Goal: Complete application form

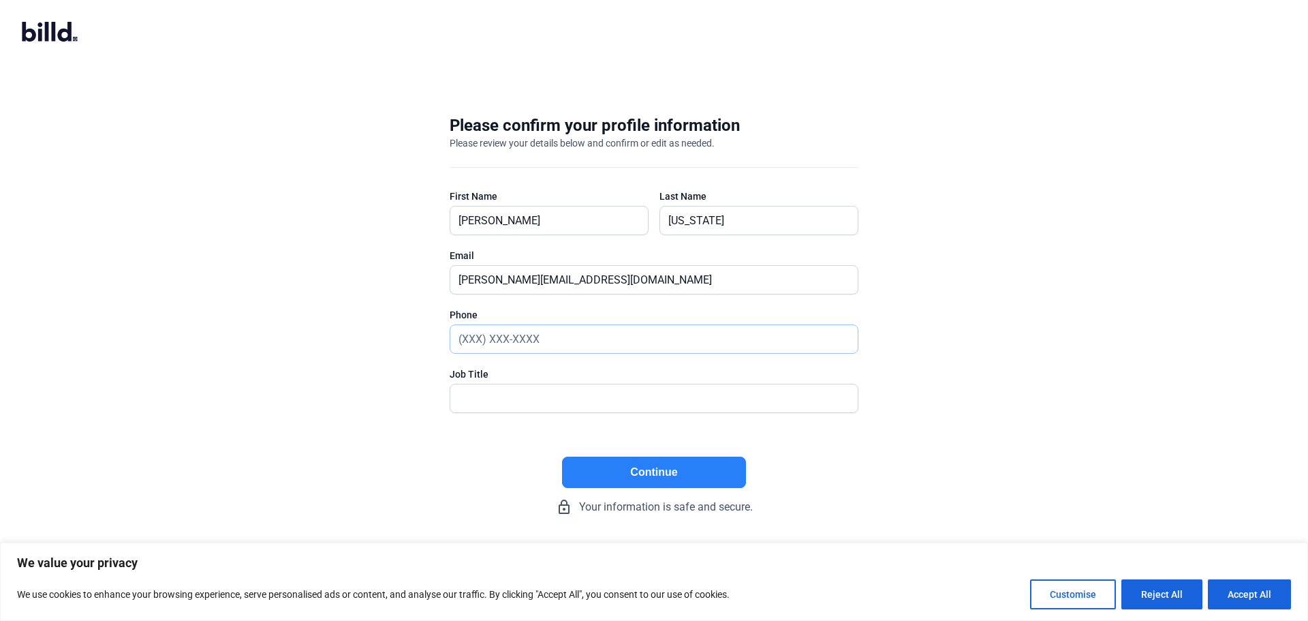
click at [527, 336] on input "text" at bounding box center [646, 339] width 392 height 28
type input "[PHONE_NUMBER]"
click at [491, 398] on input "text" at bounding box center [646, 398] width 392 height 28
type input "President"
click at [731, 482] on button "Continue" at bounding box center [654, 471] width 184 height 31
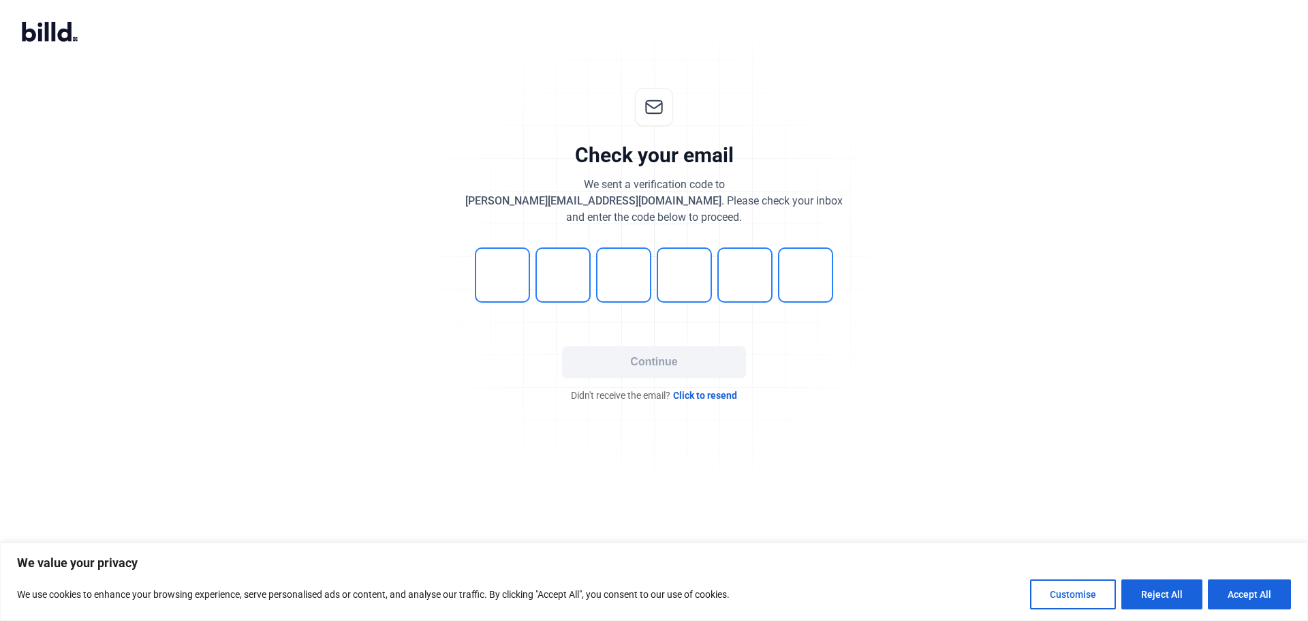
click at [512, 274] on input "tel" at bounding box center [502, 274] width 55 height 55
type input "8"
type input "7"
type input "2"
type input "9"
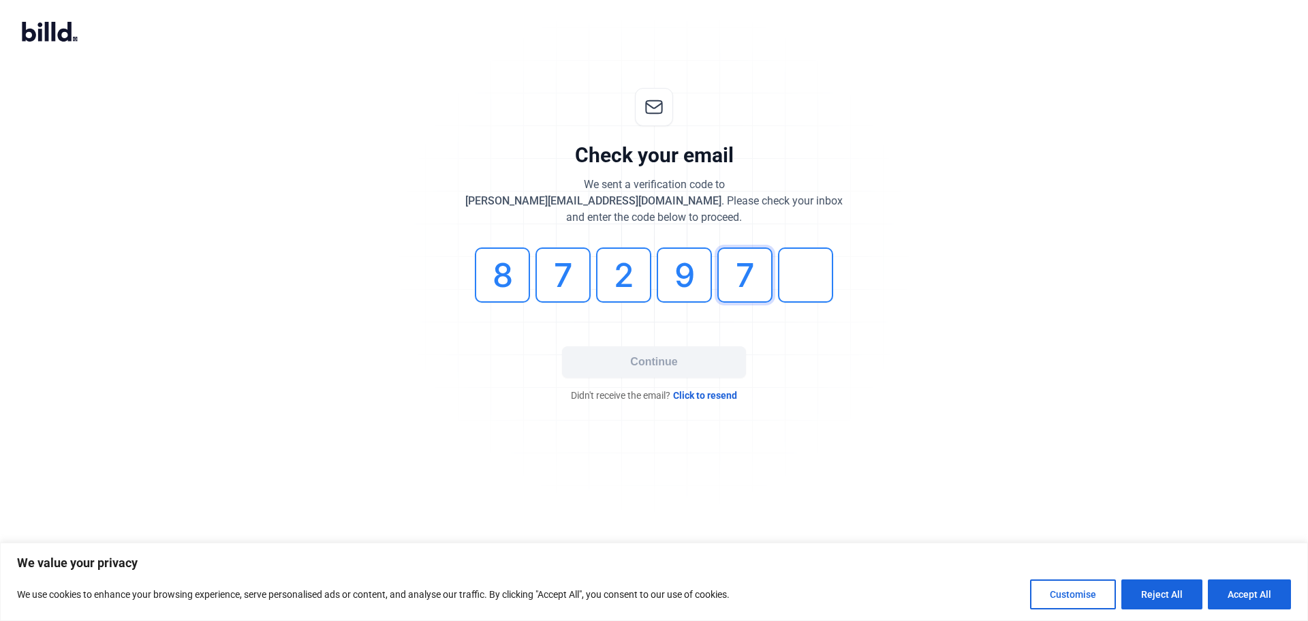
type input "7"
click at [615, 351] on button "Continue" at bounding box center [654, 361] width 184 height 31
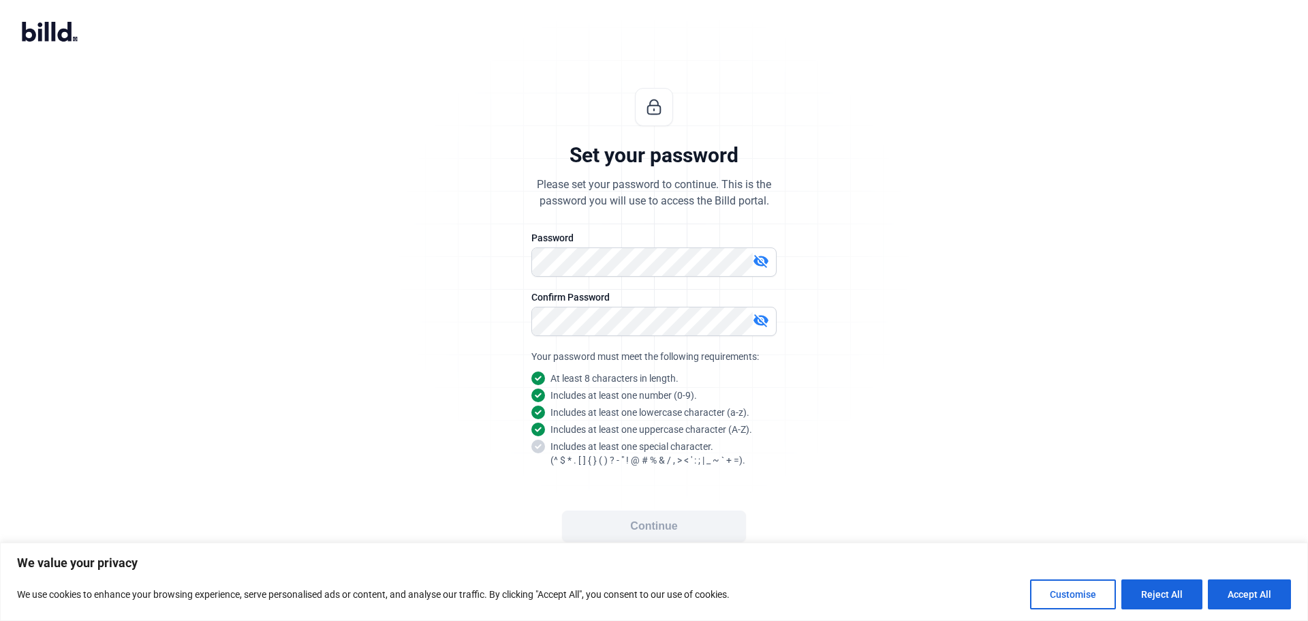
click at [757, 258] on mat-icon "visibility_off" at bounding box center [761, 261] width 16 height 16
click at [761, 315] on mat-icon "visibility_off" at bounding box center [761, 320] width 16 height 16
click at [715, 531] on button "Continue" at bounding box center [654, 525] width 184 height 31
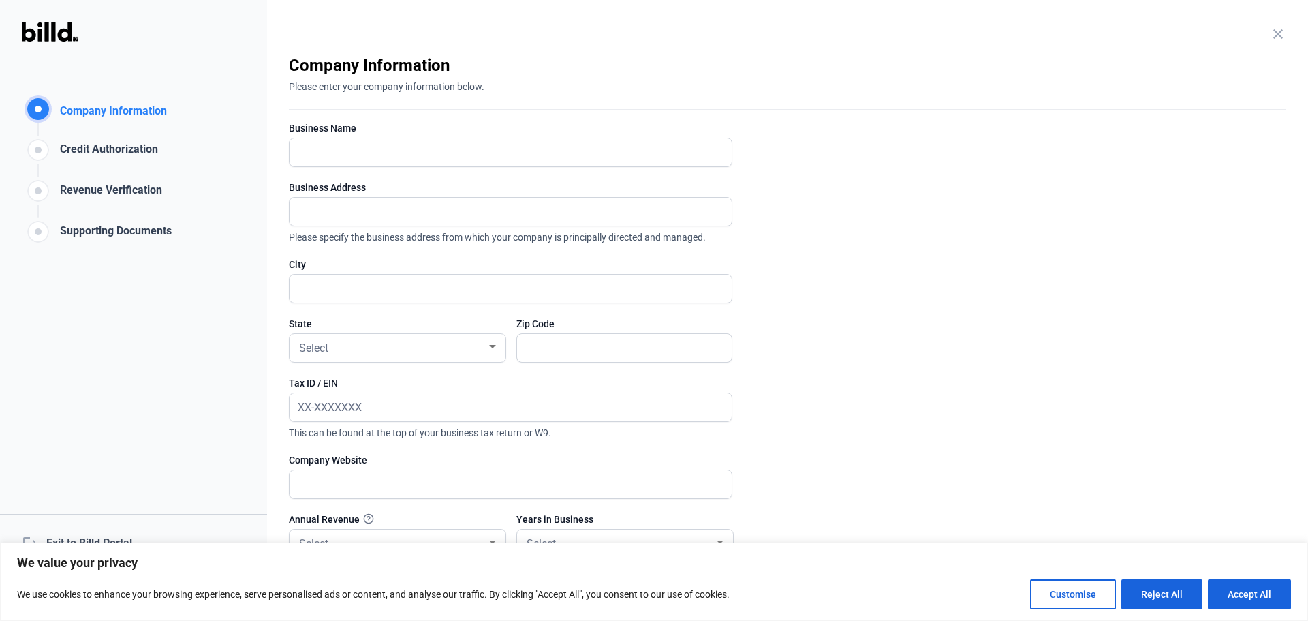
click at [408, 134] on div "Business Name" at bounding box center [510, 128] width 443 height 14
click at [408, 153] on input "text" at bounding box center [510, 152] width 442 height 28
type input "Always Tile & Stone LLC"
type input "[STREET_ADDRESS]"
type input "[GEOGRAPHIC_DATA]"
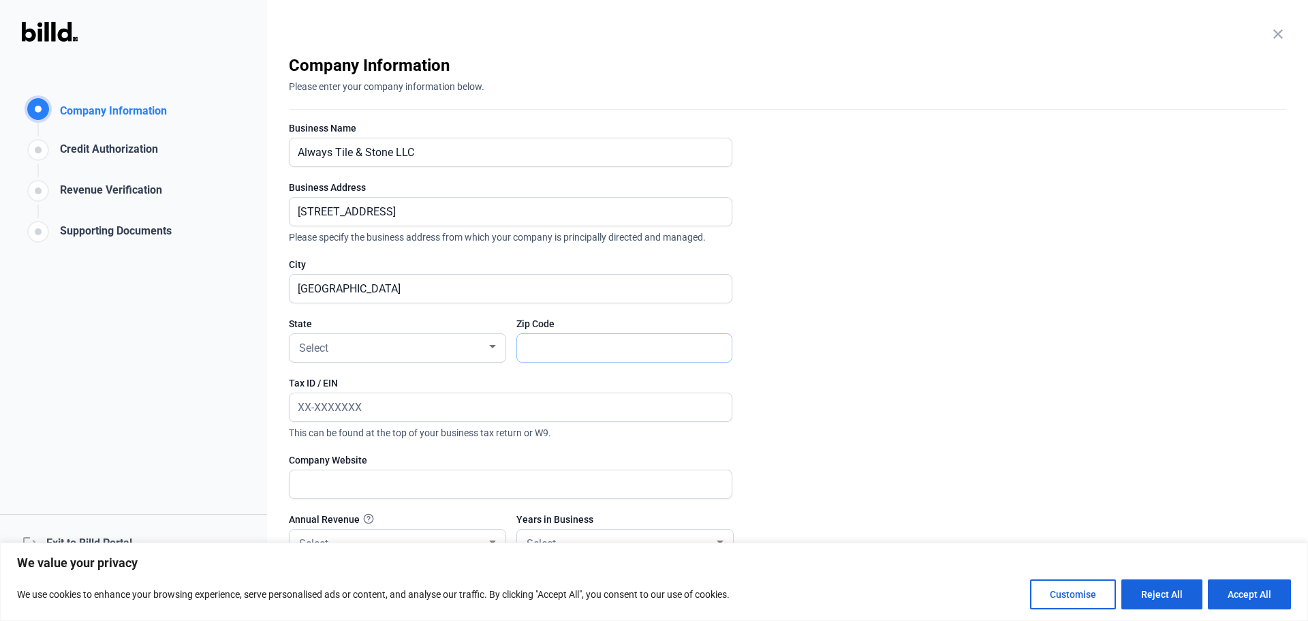
type input "55013"
click at [449, 351] on div "Select" at bounding box center [391, 346] width 190 height 19
click at [356, 369] on span "MN" at bounding box center [397, 366] width 202 height 25
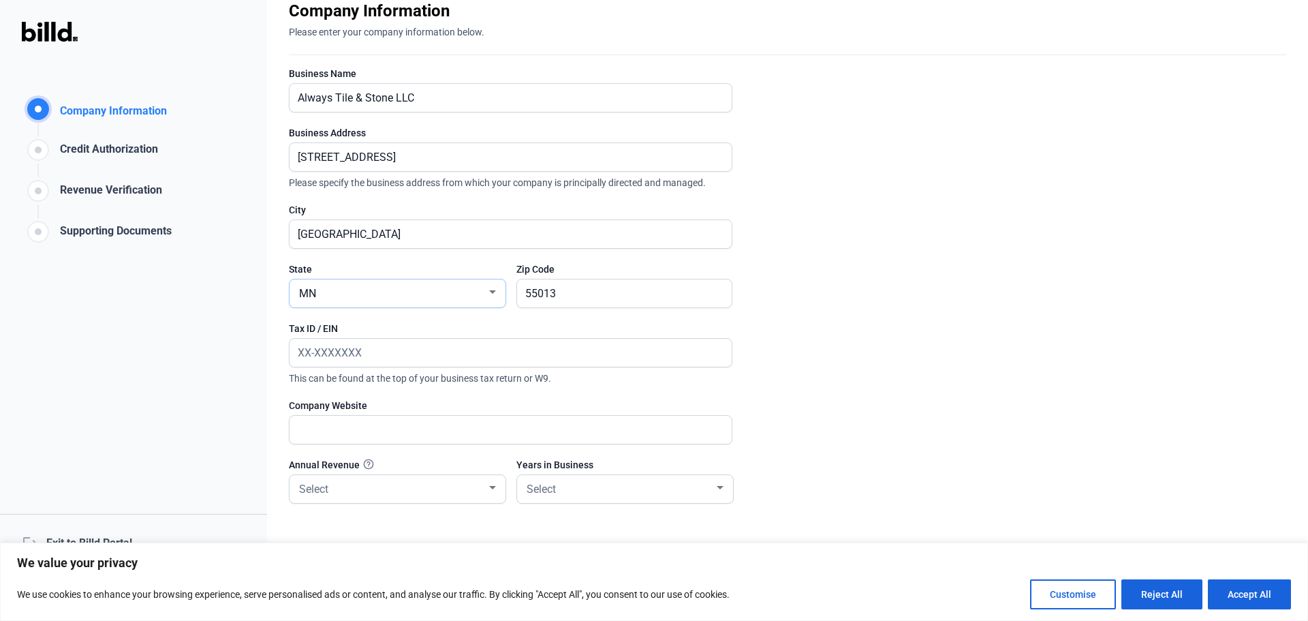
scroll to position [125, 0]
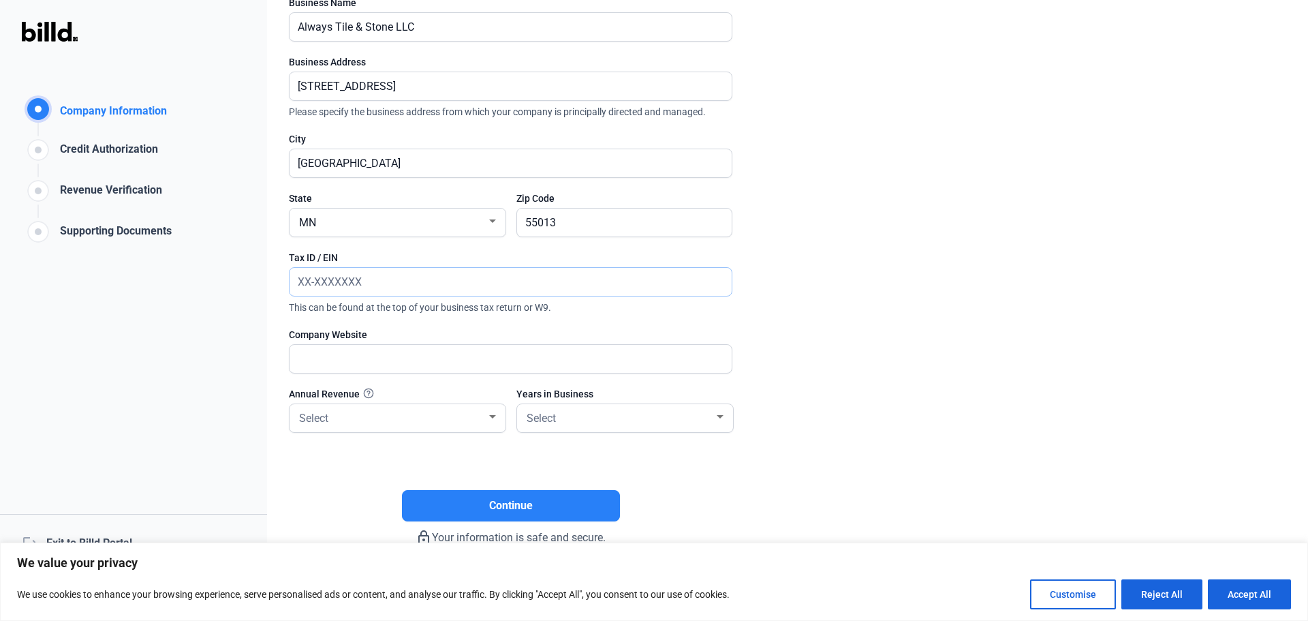
click at [309, 278] on input "text" at bounding box center [502, 282] width 427 height 28
type input "[US_EMPLOYER_IDENTIFICATION_NUMBER]"
click at [383, 356] on input "text" at bounding box center [510, 359] width 442 height 28
paste input "[URL][DOMAIN_NAME]"
type input "[URL][DOMAIN_NAME]"
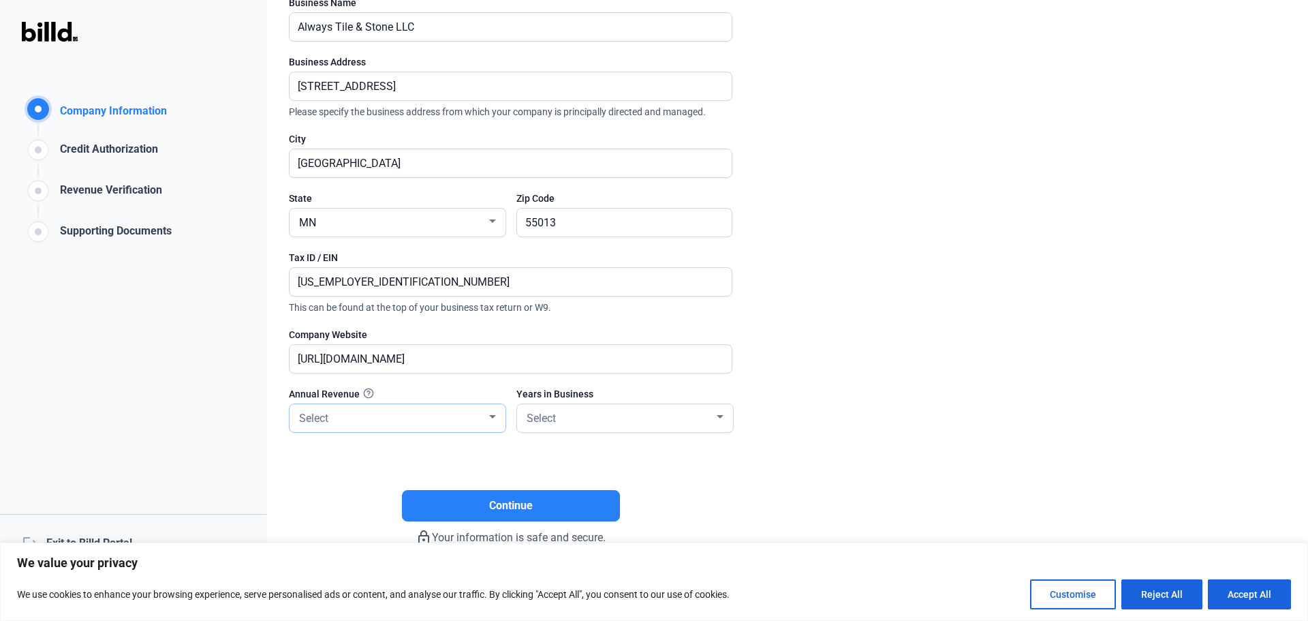
click at [386, 429] on div "Select" at bounding box center [397, 418] width 202 height 28
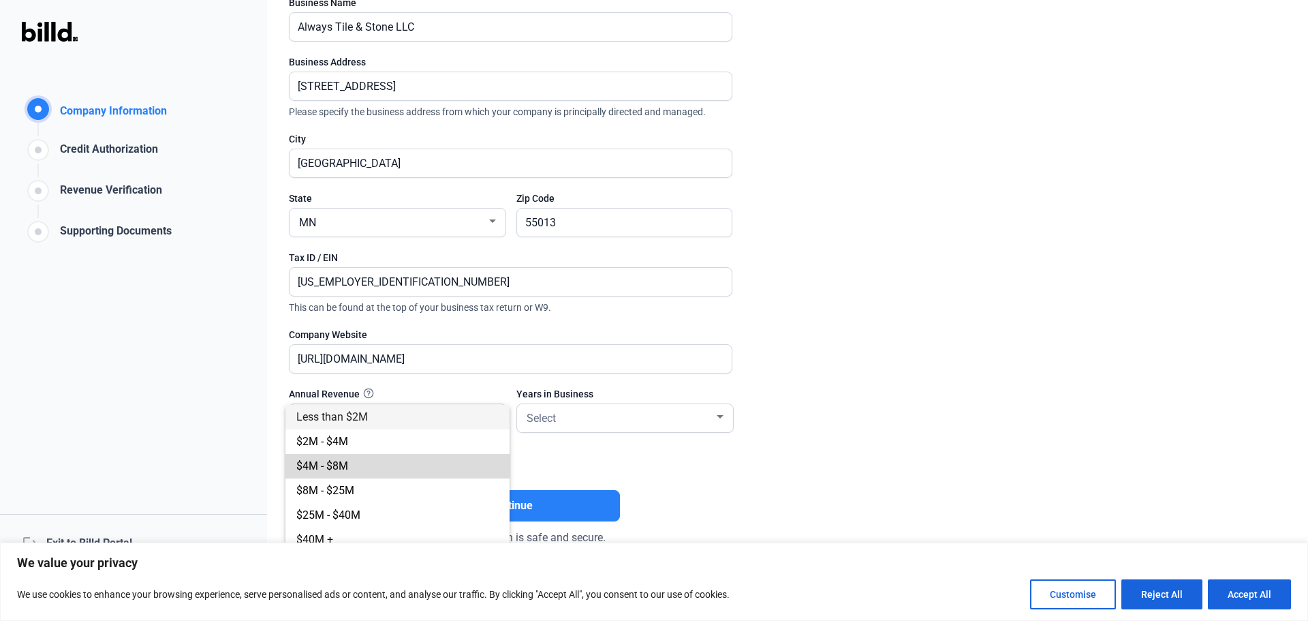
click at [428, 468] on span "$4M - $8M" at bounding box center [397, 466] width 202 height 25
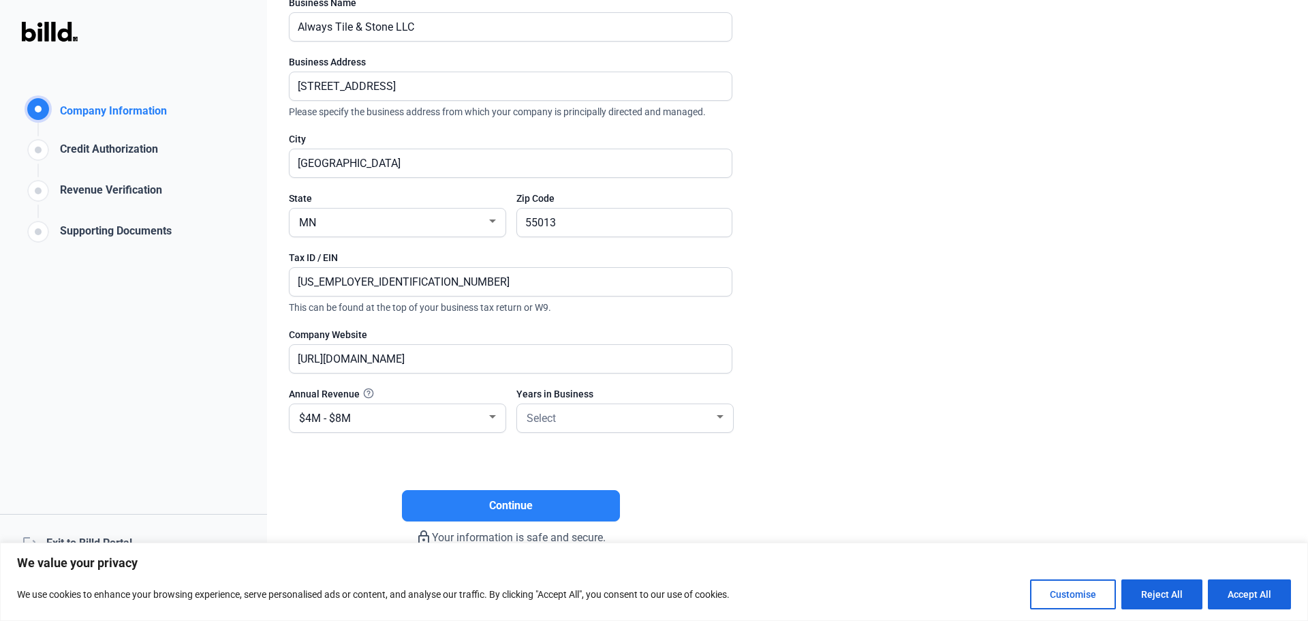
click at [546, 433] on div at bounding box center [624, 440] width 216 height 14
click at [548, 426] on div "Select" at bounding box center [625, 418] width 202 height 28
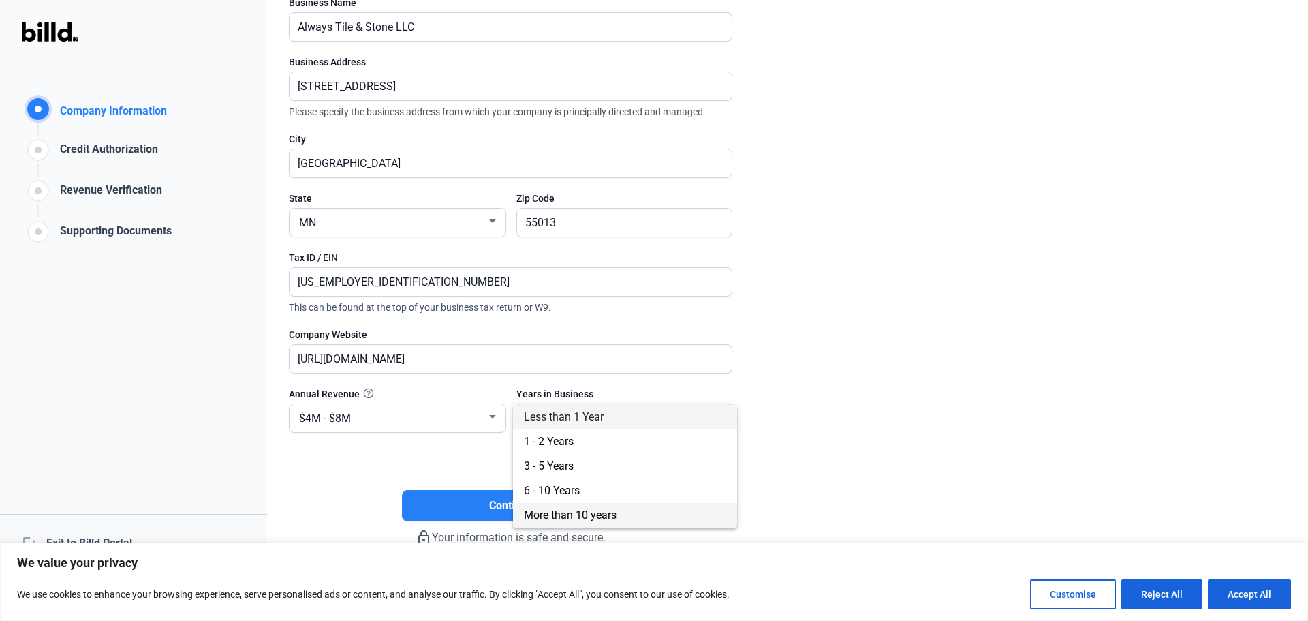
click at [588, 510] on span "More than 10 years" at bounding box center [570, 514] width 93 height 13
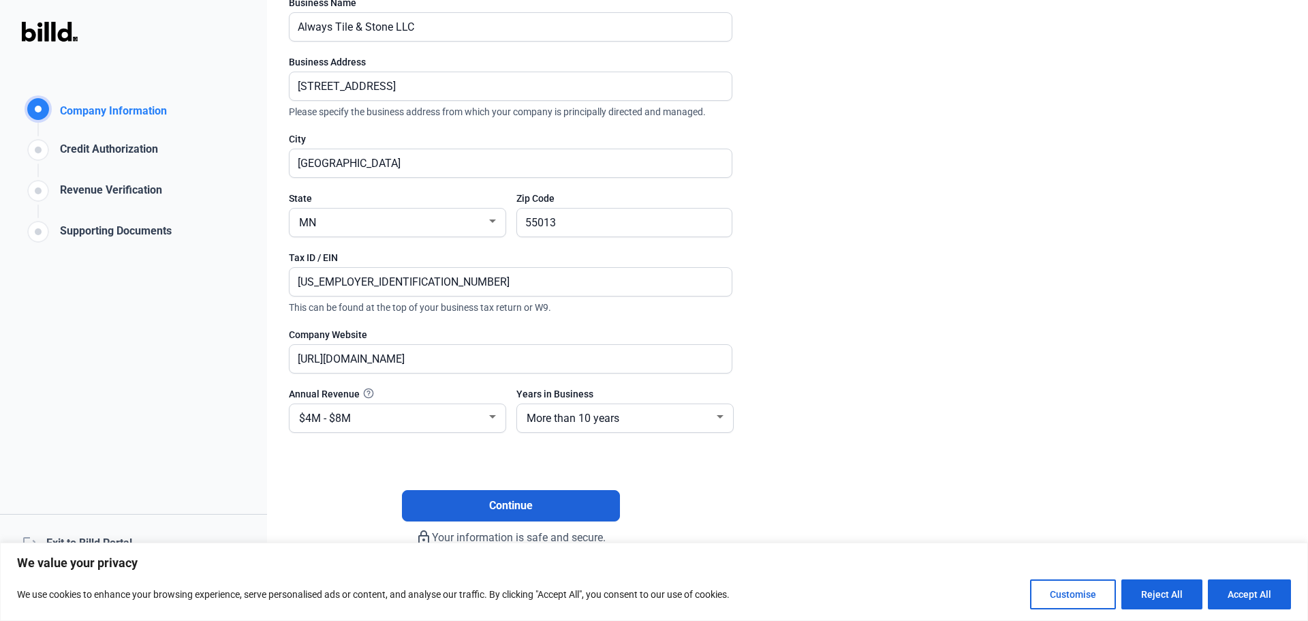
click at [580, 514] on button "Continue" at bounding box center [511, 505] width 218 height 31
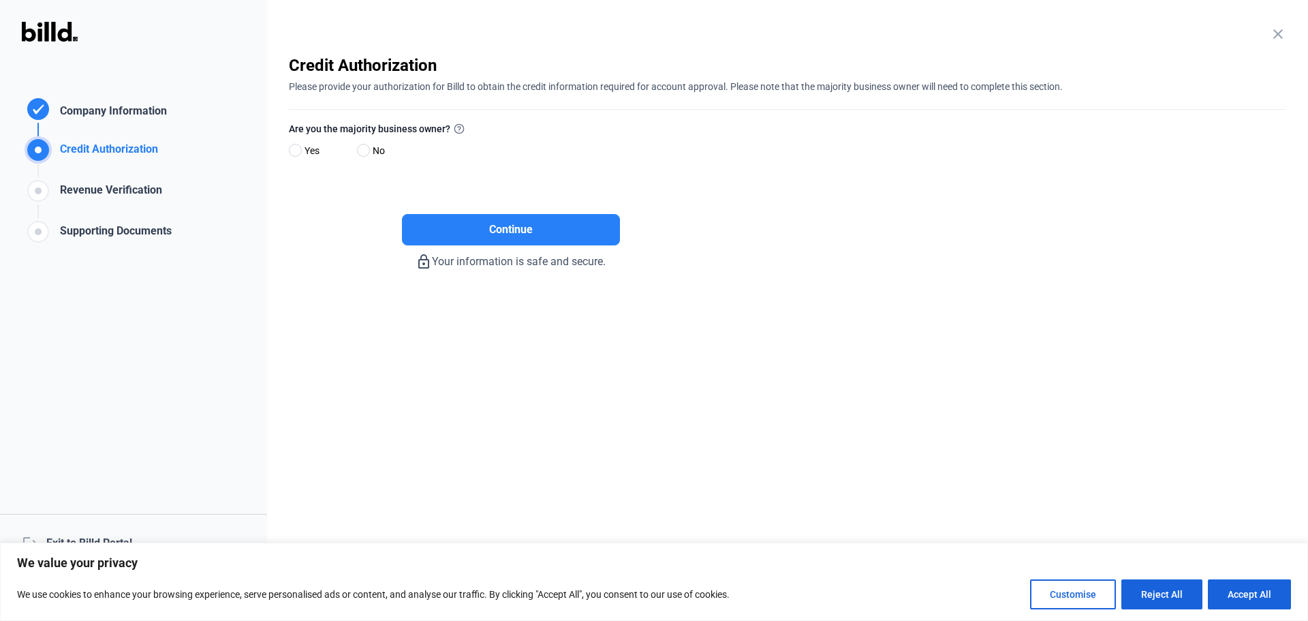
scroll to position [0, 0]
click at [288, 151] on div "close Company Information Please enter your company information below. Business…" at bounding box center [787, 310] width 1041 height 621
click at [137, 114] on div "Company Information" at bounding box center [110, 113] width 112 height 20
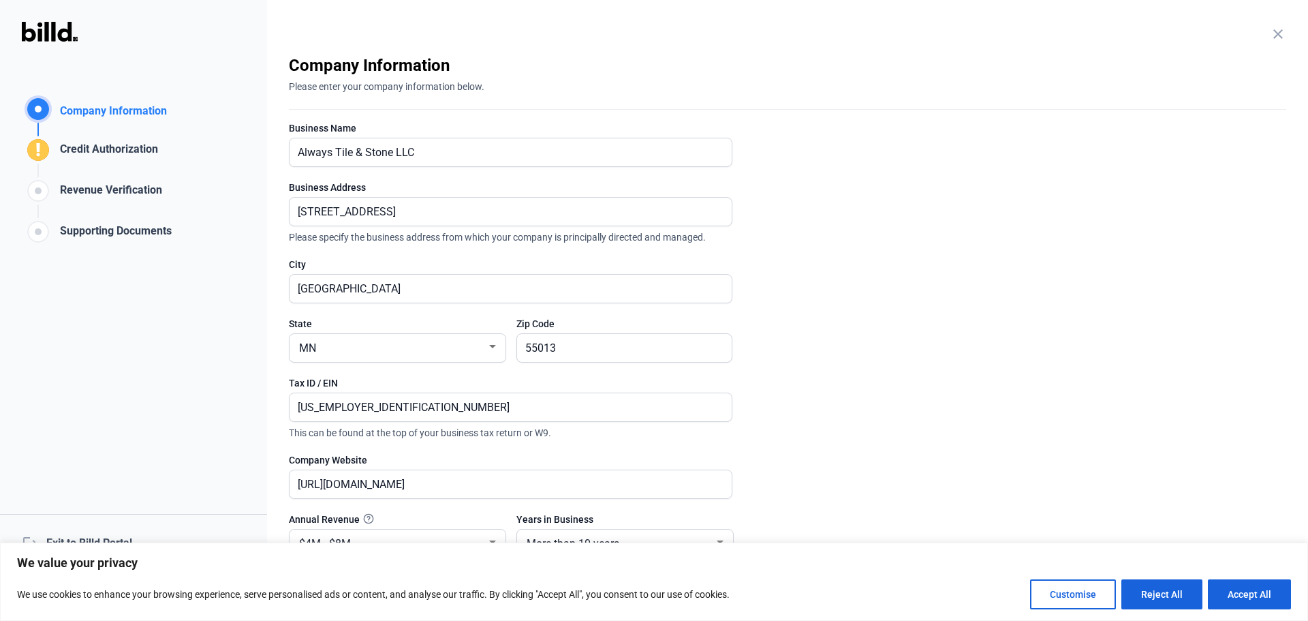
scroll to position [125, 0]
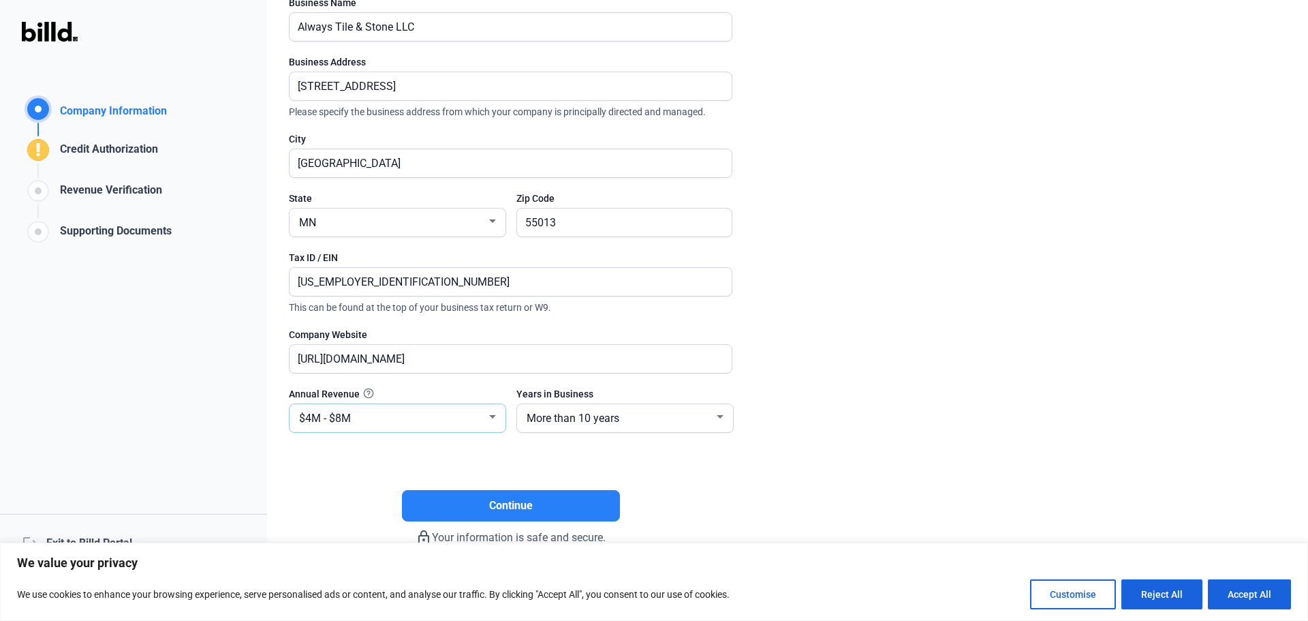
click at [494, 419] on div at bounding box center [492, 416] width 12 height 11
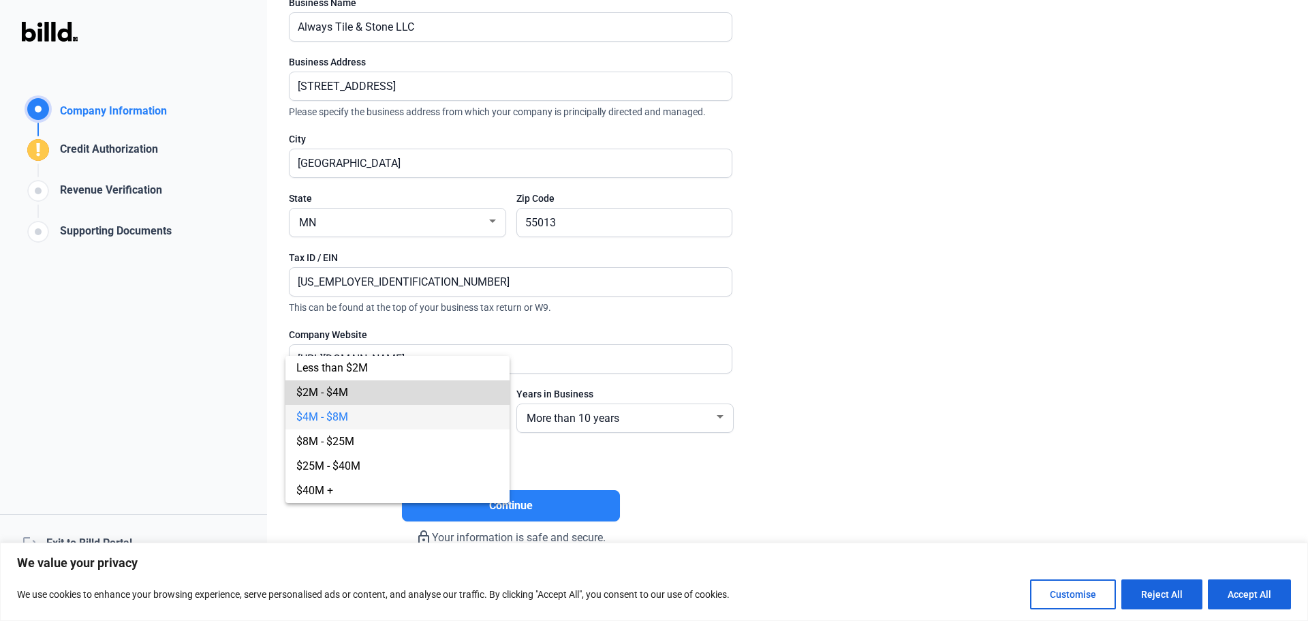
click at [467, 401] on span "$2M - $4M" at bounding box center [397, 392] width 202 height 25
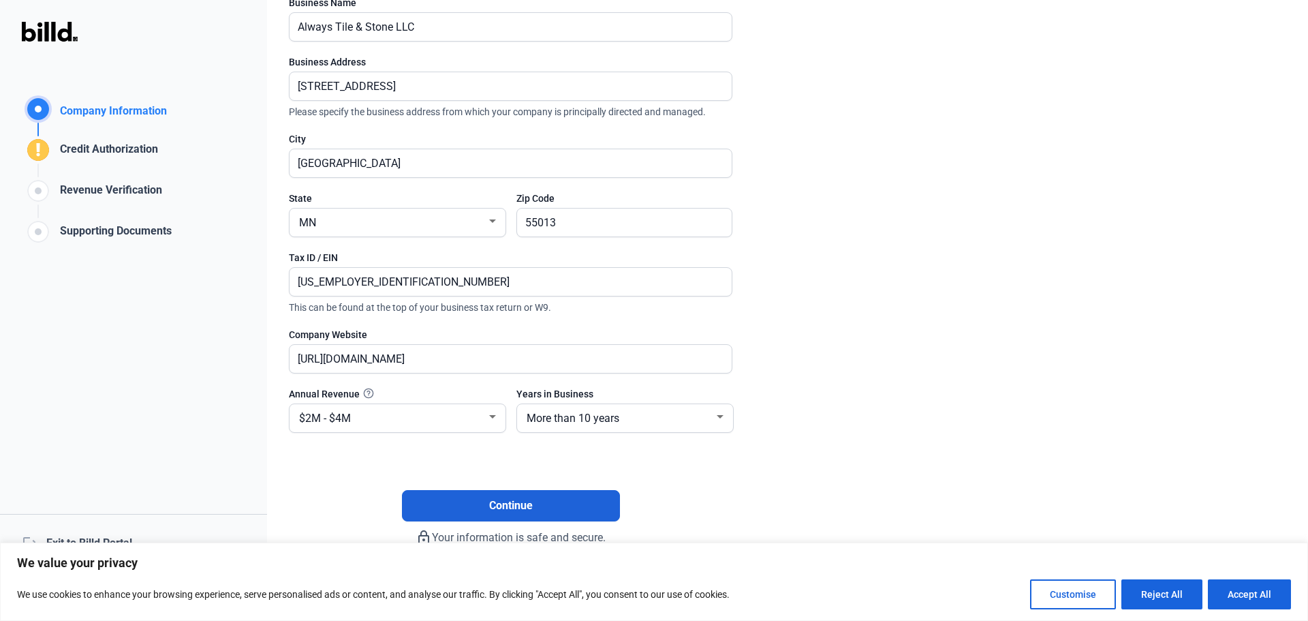
click at [599, 504] on button "Continue" at bounding box center [511, 505] width 218 height 31
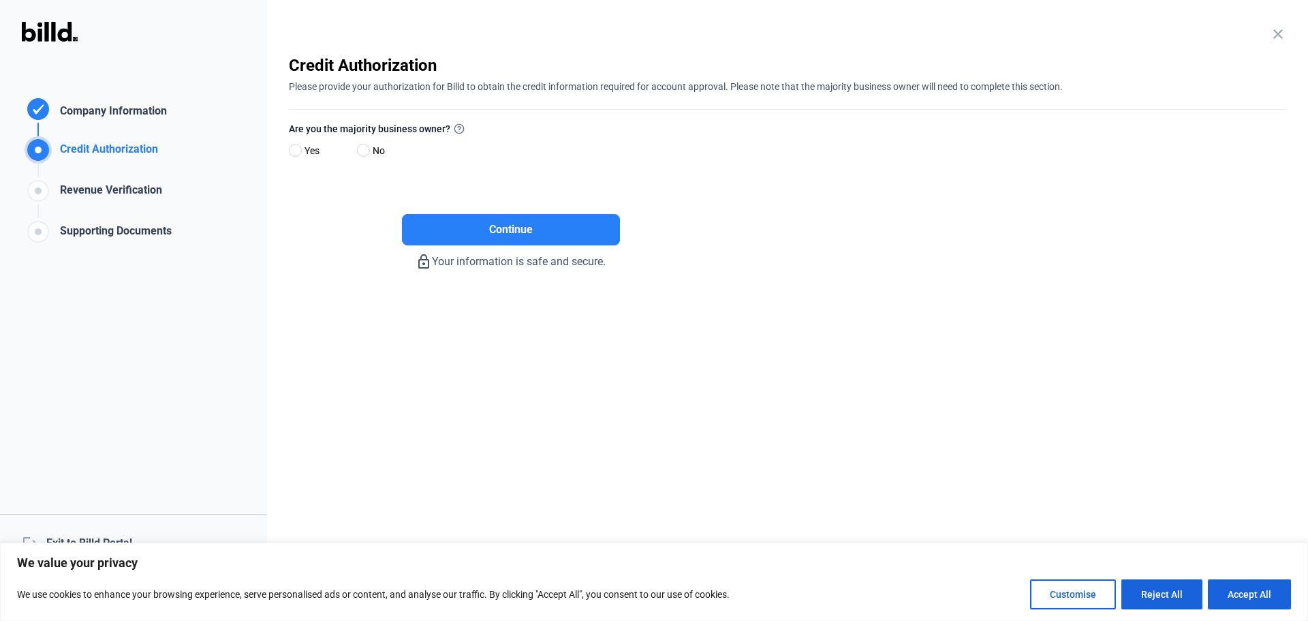
scroll to position [0, 0]
click at [302, 143] on span "Yes" at bounding box center [309, 150] width 20 height 16
click at [299, 146] on input "Yes" at bounding box center [294, 151] width 10 height 10
radio input "true"
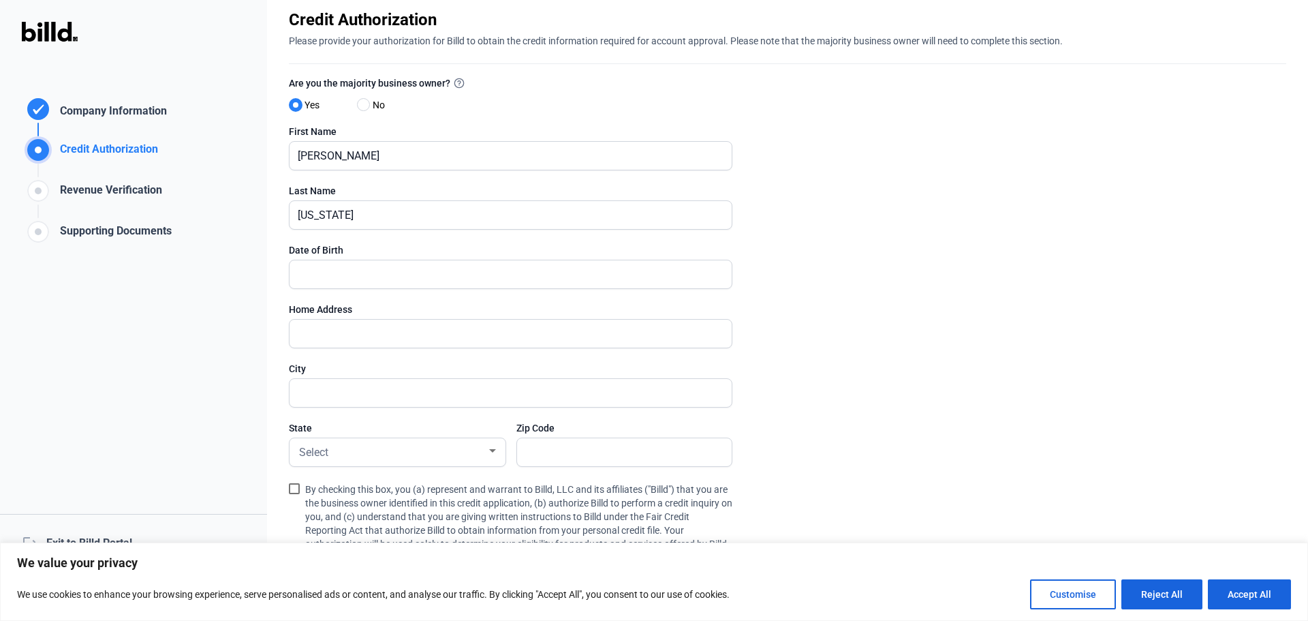
scroll to position [68, 0]
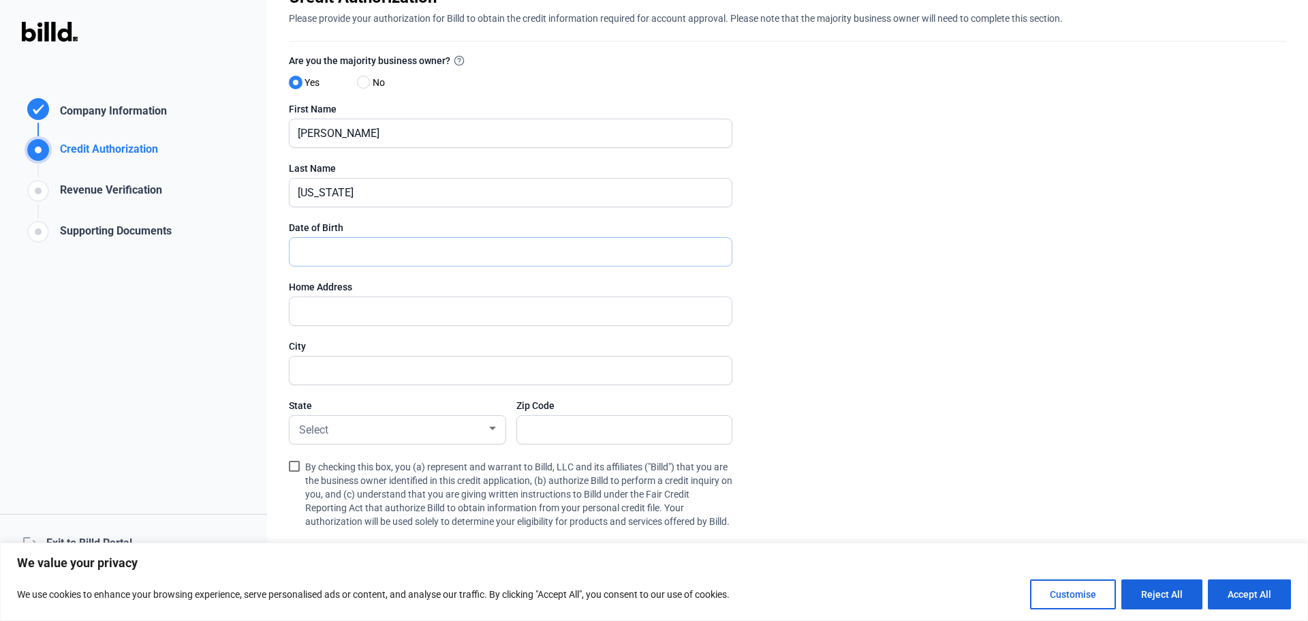
click at [411, 249] on input "text" at bounding box center [502, 252] width 427 height 28
type input "[DATE]"
click at [376, 317] on input "text" at bounding box center [502, 311] width 427 height 28
type input "[STREET_ADDRESS]"
type input "[GEOGRAPHIC_DATA]"
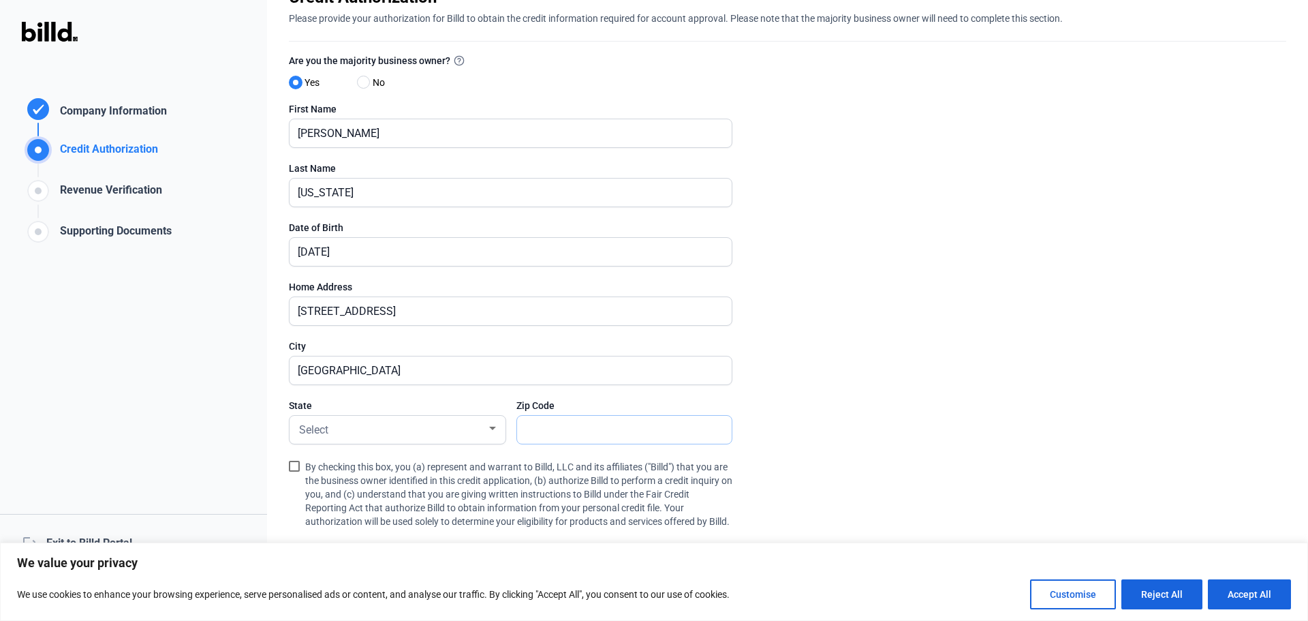
type input "55013"
click at [491, 433] on div at bounding box center [492, 428] width 12 height 11
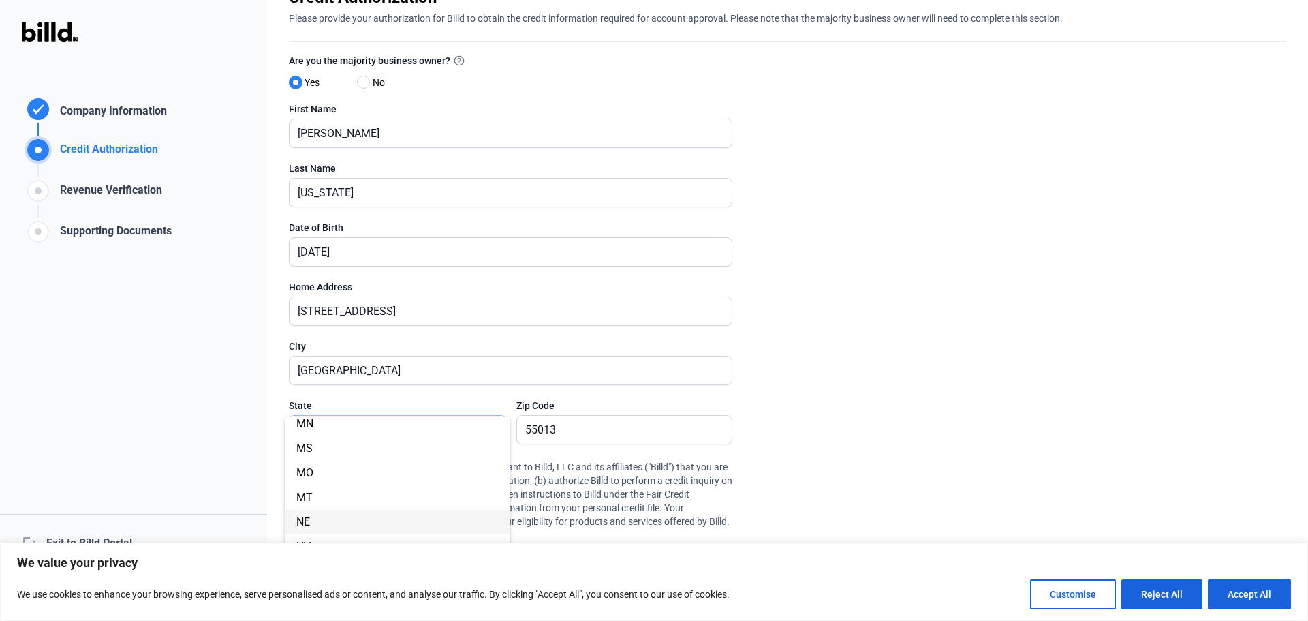
scroll to position [545, 0]
click at [414, 450] on span "MN" at bounding box center [397, 448] width 202 height 25
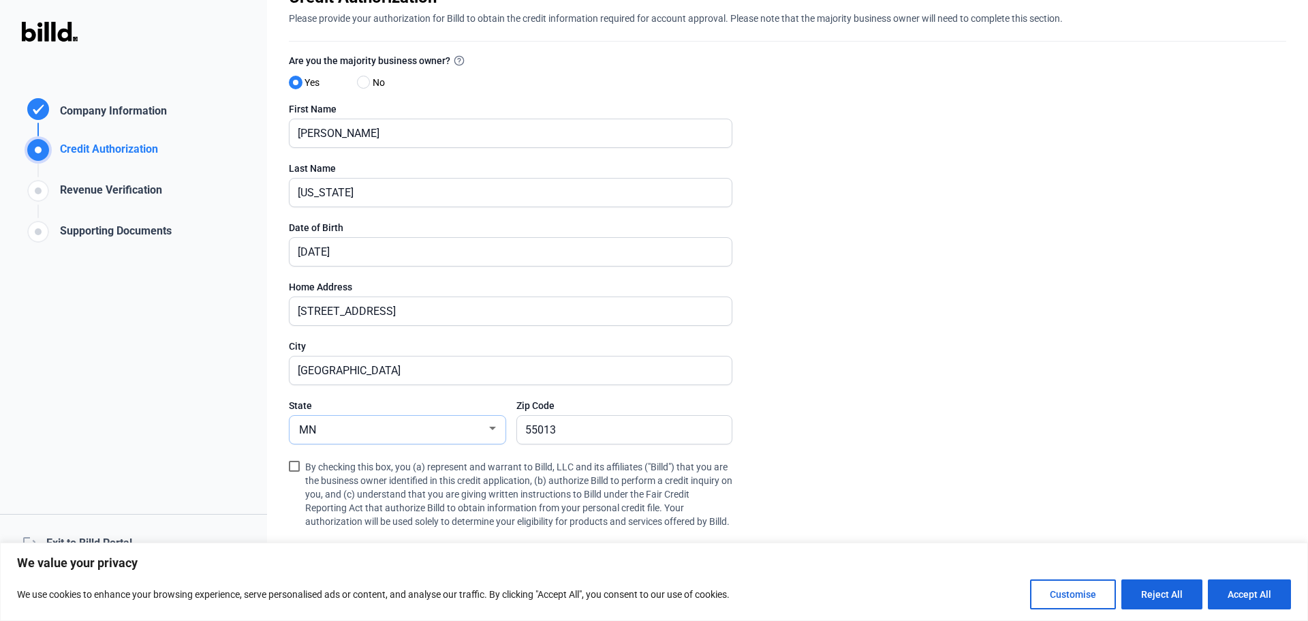
scroll to position [185, 0]
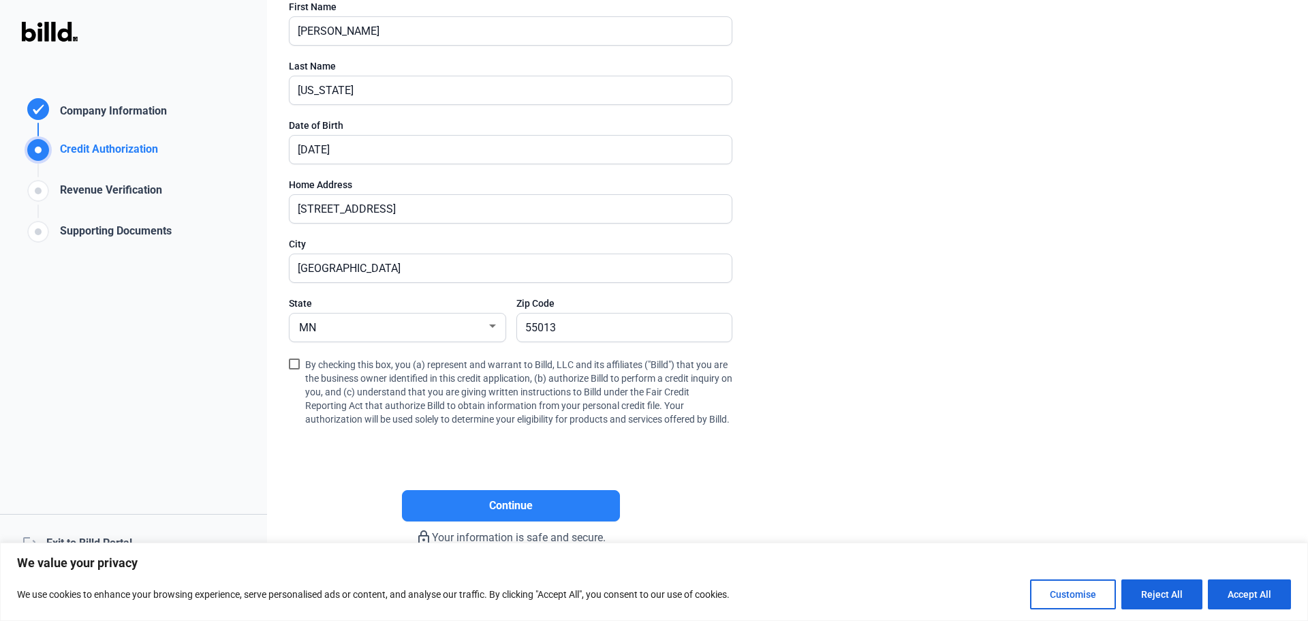
click at [294, 358] on span at bounding box center [294, 363] width 11 height 11
click at [0, 0] on input "By checking this box, you (a) represent and warrant to Billd, LLC and its affil…" at bounding box center [0, 0] width 0 height 0
click at [591, 508] on button "Continue" at bounding box center [511, 505] width 218 height 31
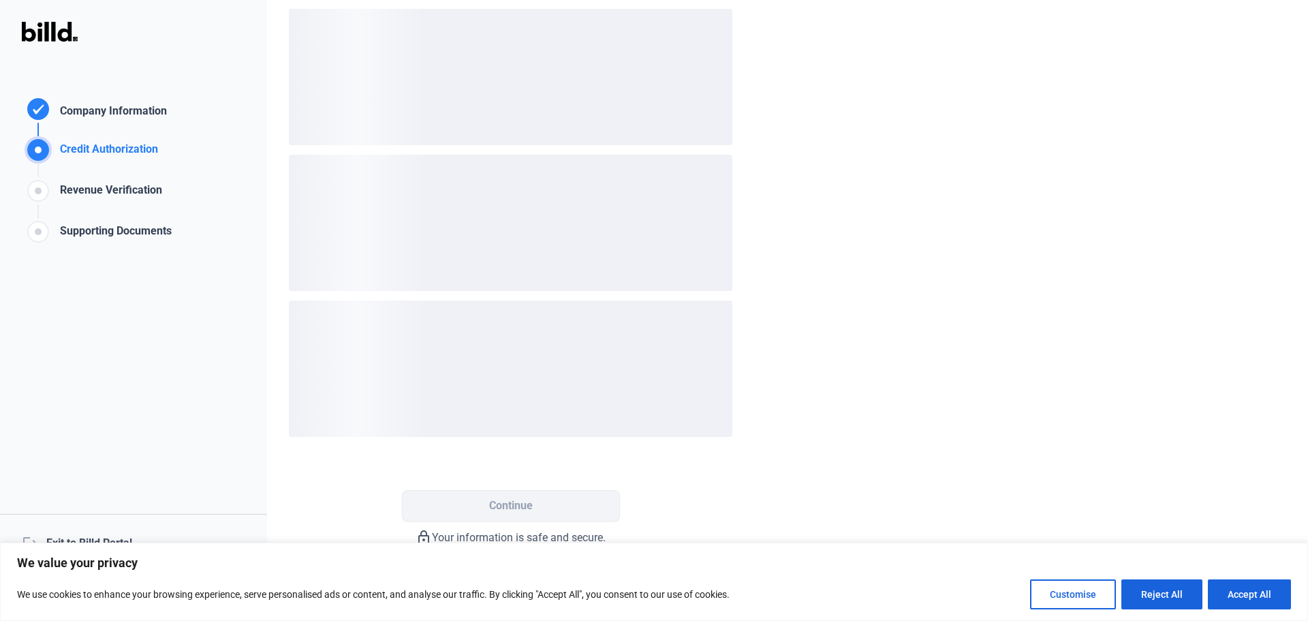
scroll to position [0, 0]
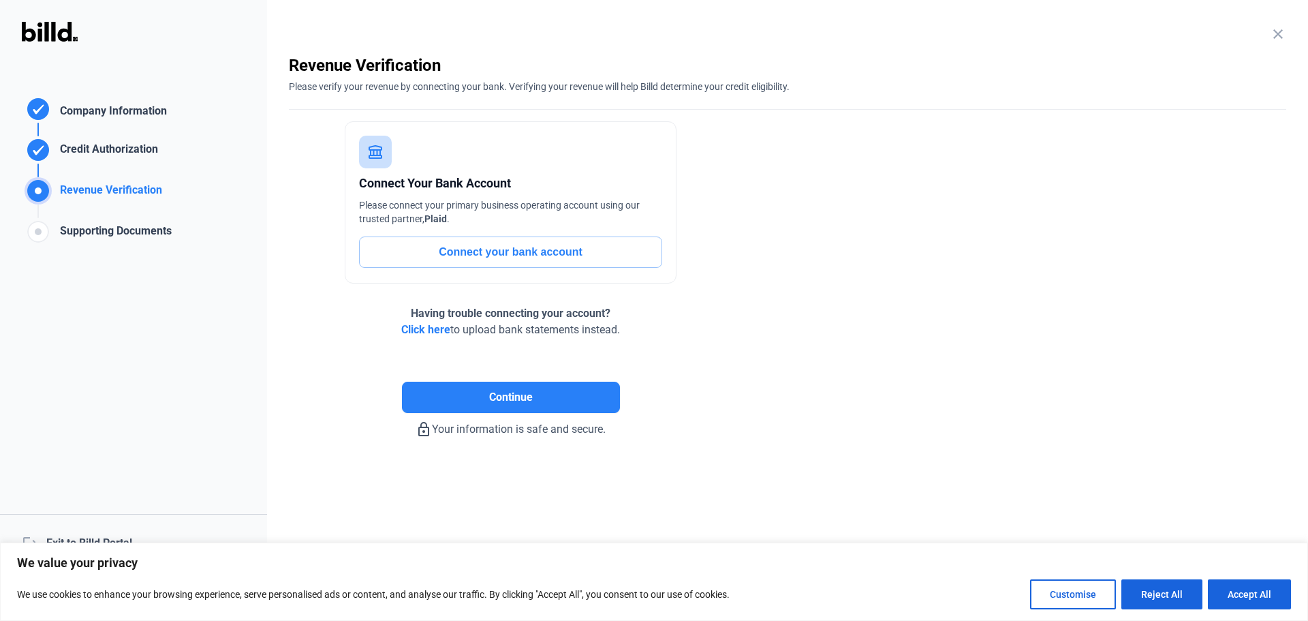
click at [495, 253] on button "Connect your bank account" at bounding box center [510, 251] width 303 height 31
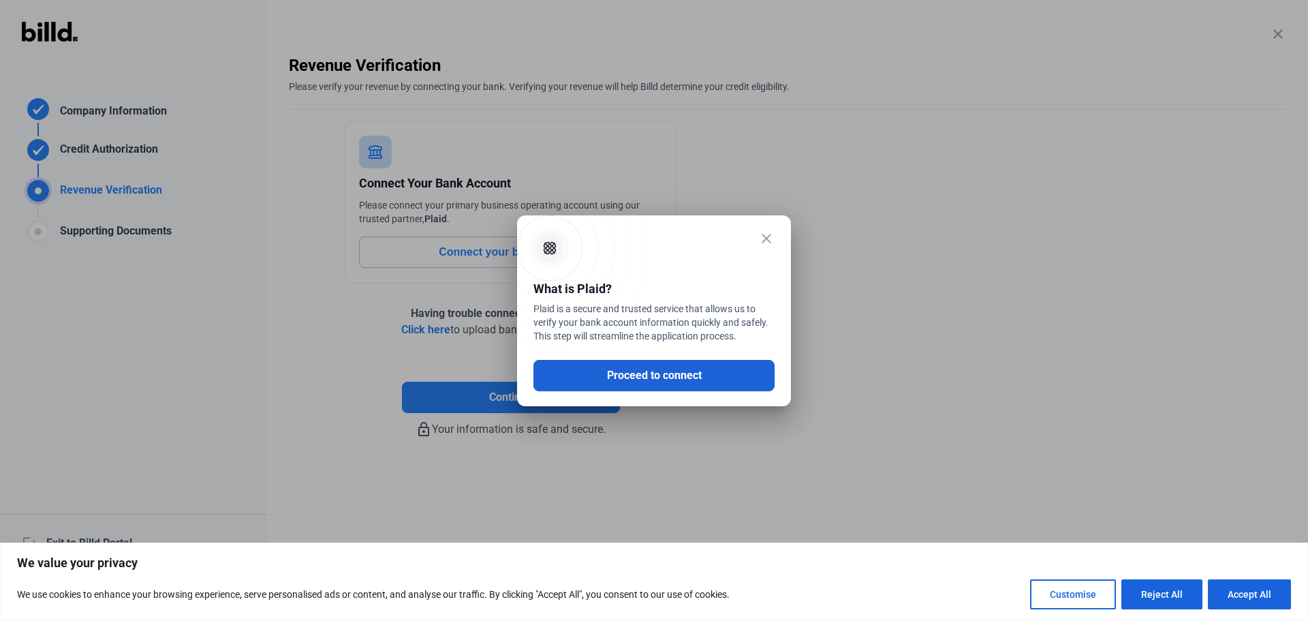
click at [717, 380] on button "Proceed to connect" at bounding box center [653, 375] width 241 height 31
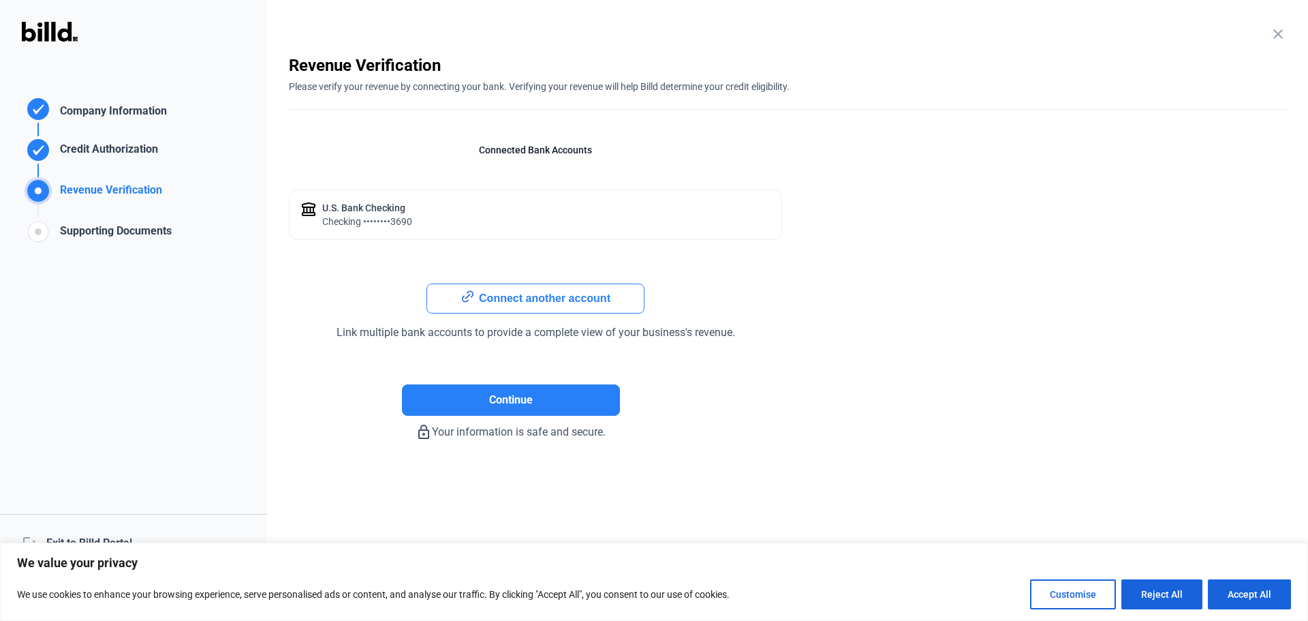
click at [493, 301] on button "Connect another account" at bounding box center [535, 298] width 218 height 30
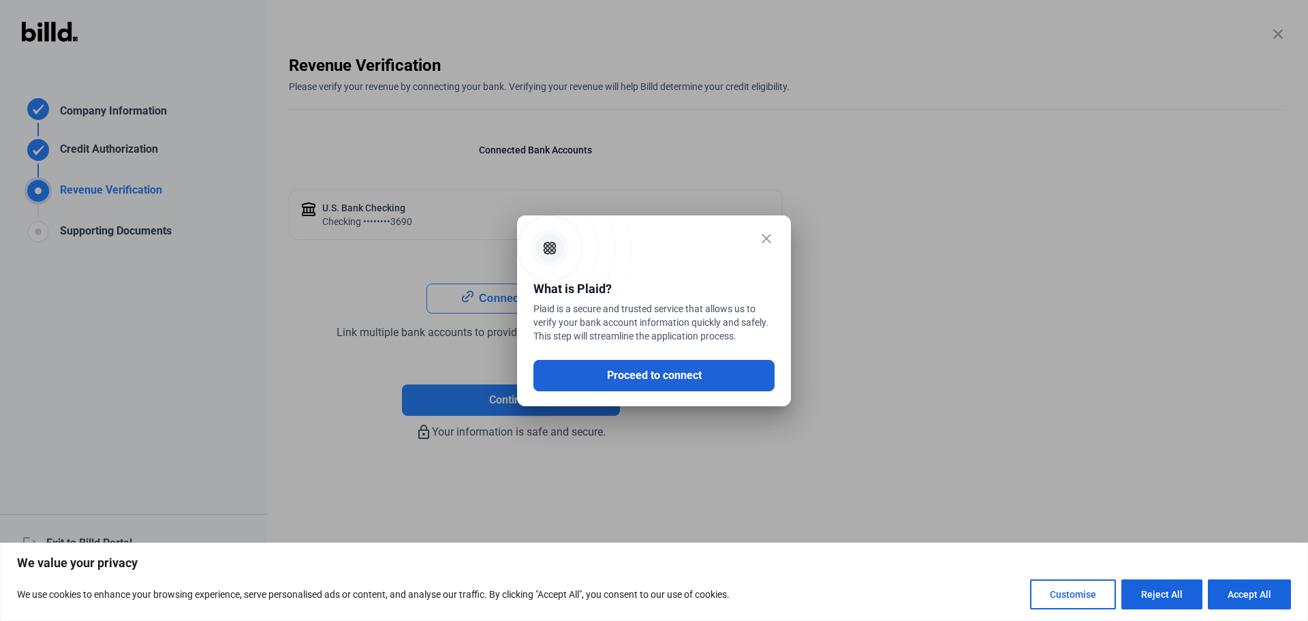
click at [726, 373] on button "Proceed to connect" at bounding box center [653, 375] width 241 height 31
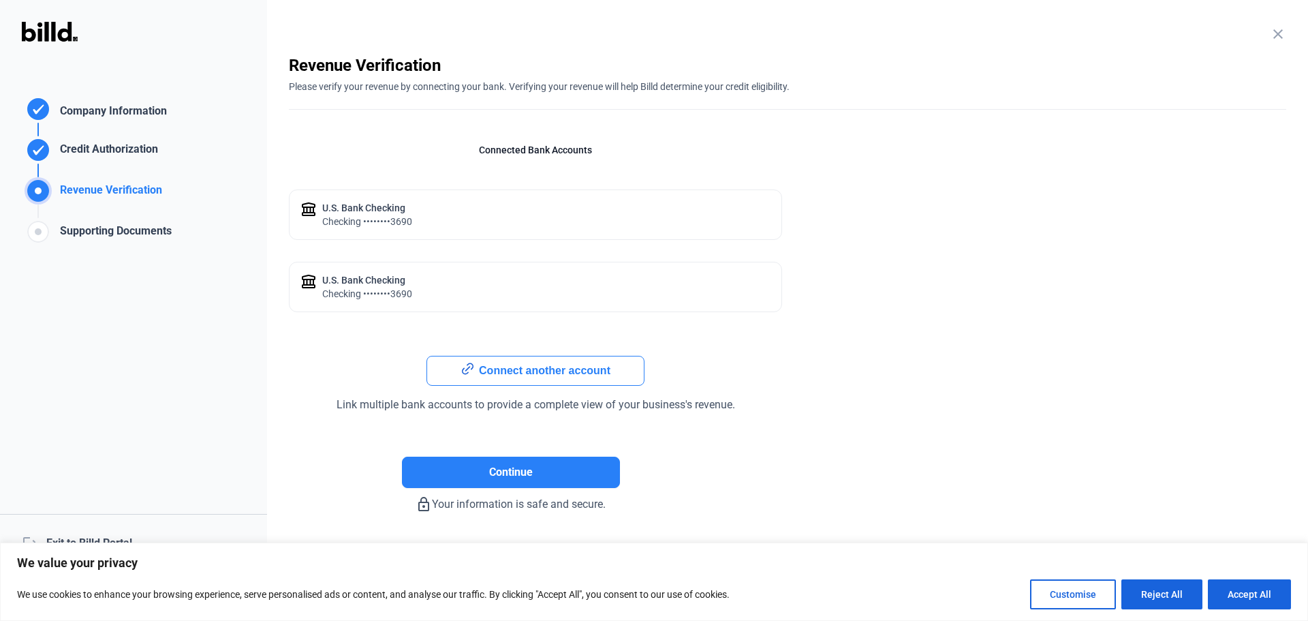
click at [610, 378] on button "Connect another account" at bounding box center [535, 371] width 218 height 30
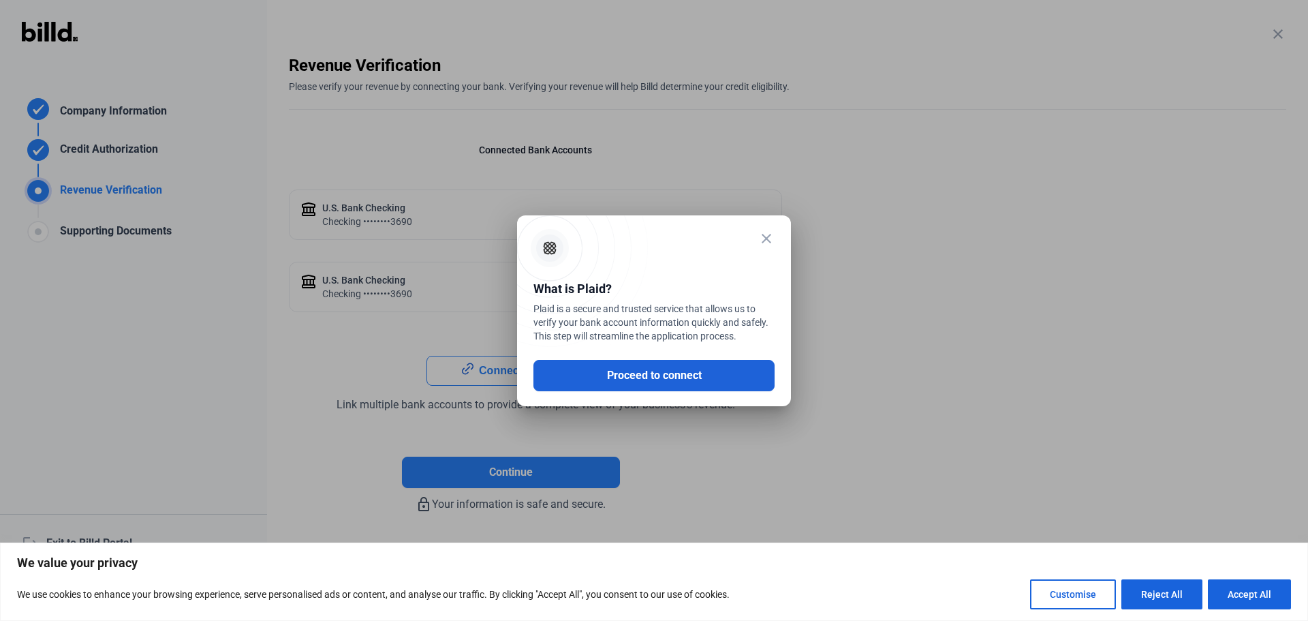
click at [731, 375] on button "Proceed to connect" at bounding box center [653, 375] width 241 height 31
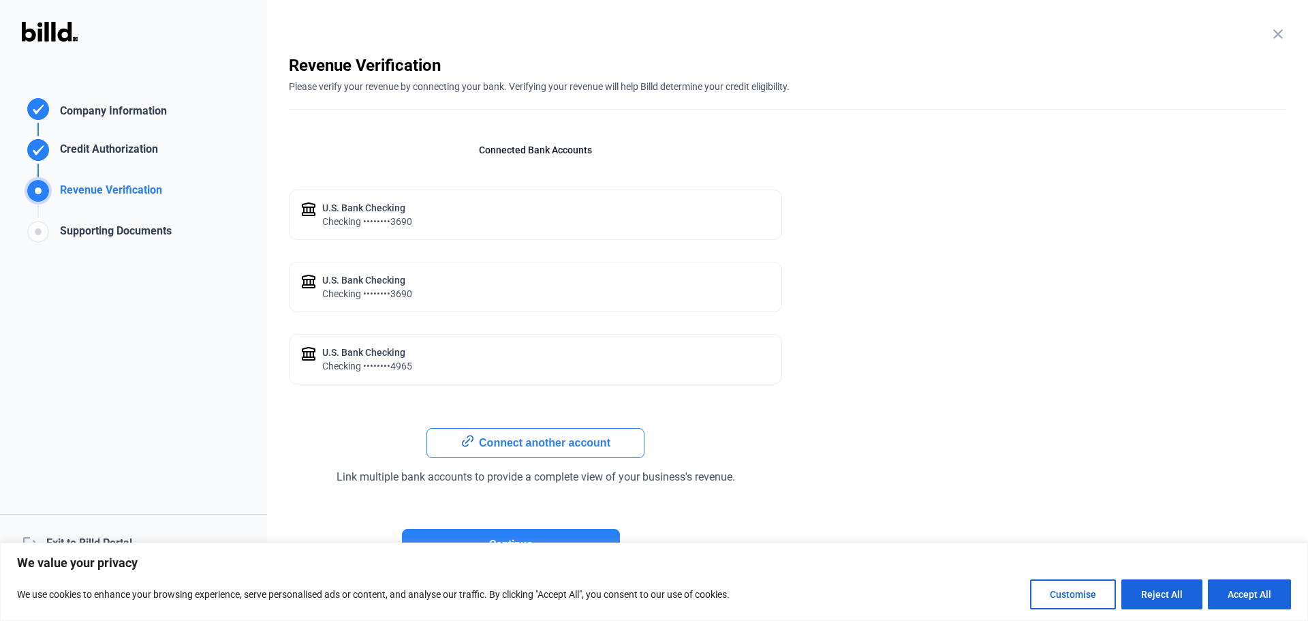
click at [767, 293] on div "U.S. Bank checking checking ••••••••3690" at bounding box center [535, 287] width 493 height 50
click at [661, 289] on div "U.S. Bank checking checking ••••••••3690" at bounding box center [535, 287] width 493 height 50
click at [580, 450] on button "Connect another account" at bounding box center [535, 443] width 218 height 30
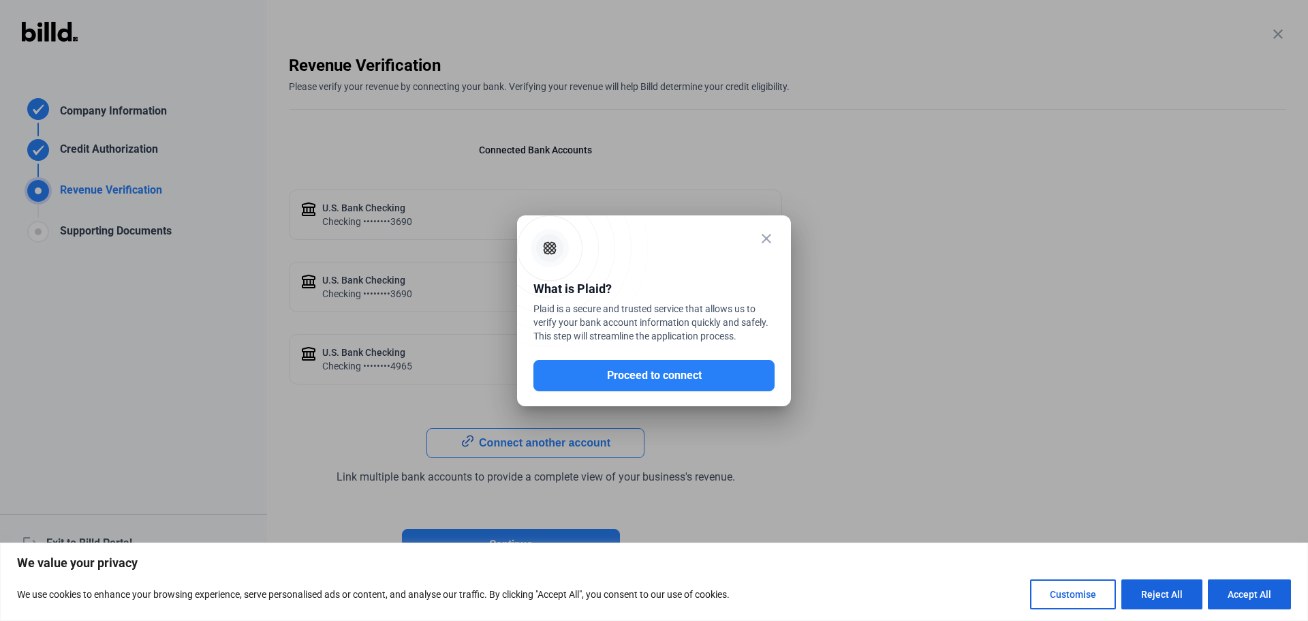
click at [668, 376] on button "Proceed to connect" at bounding box center [653, 375] width 241 height 31
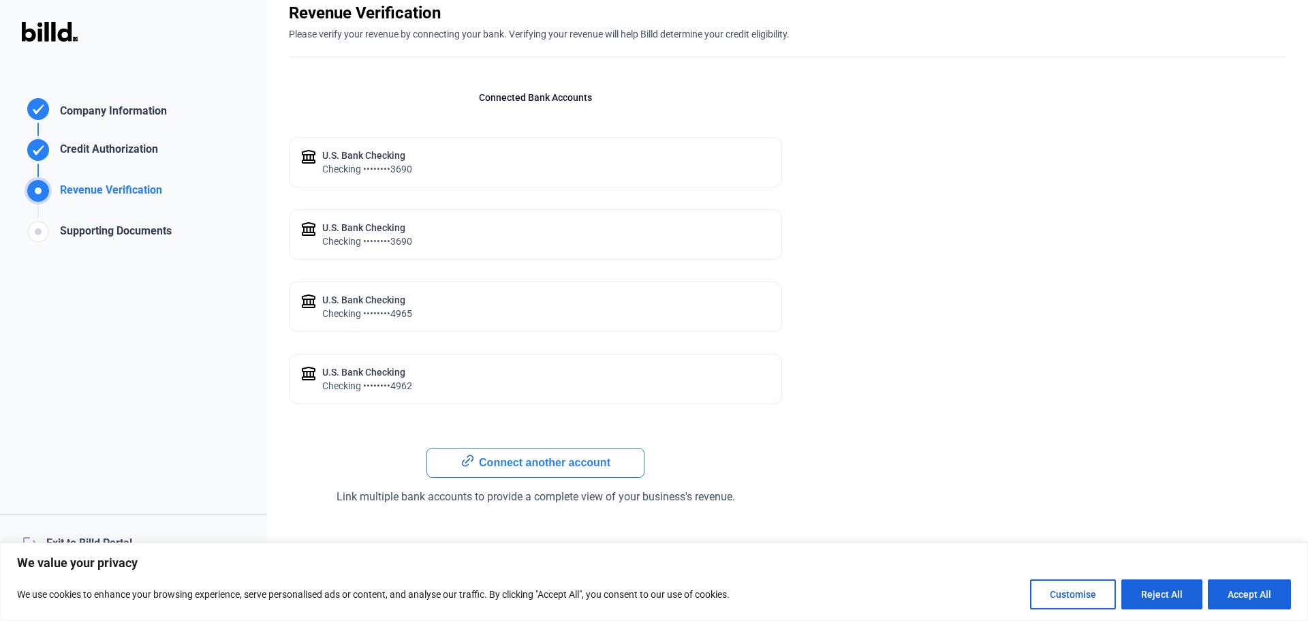
scroll to position [111, 0]
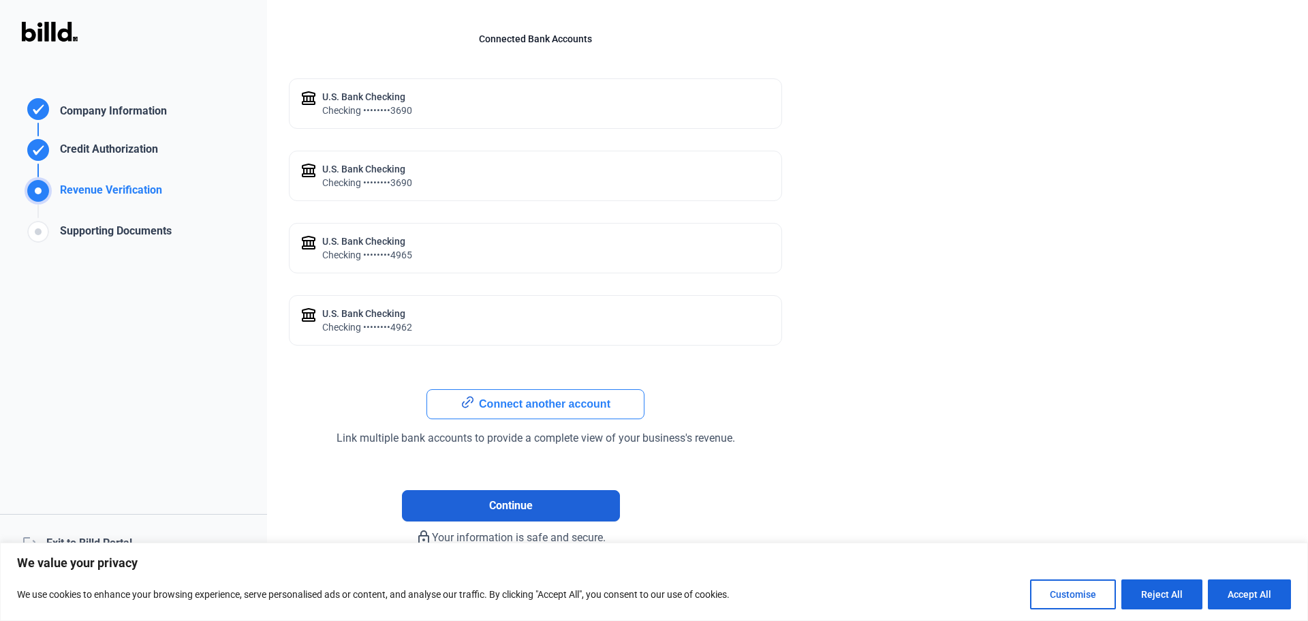
click at [524, 501] on span "Continue" at bounding box center [511, 505] width 44 height 16
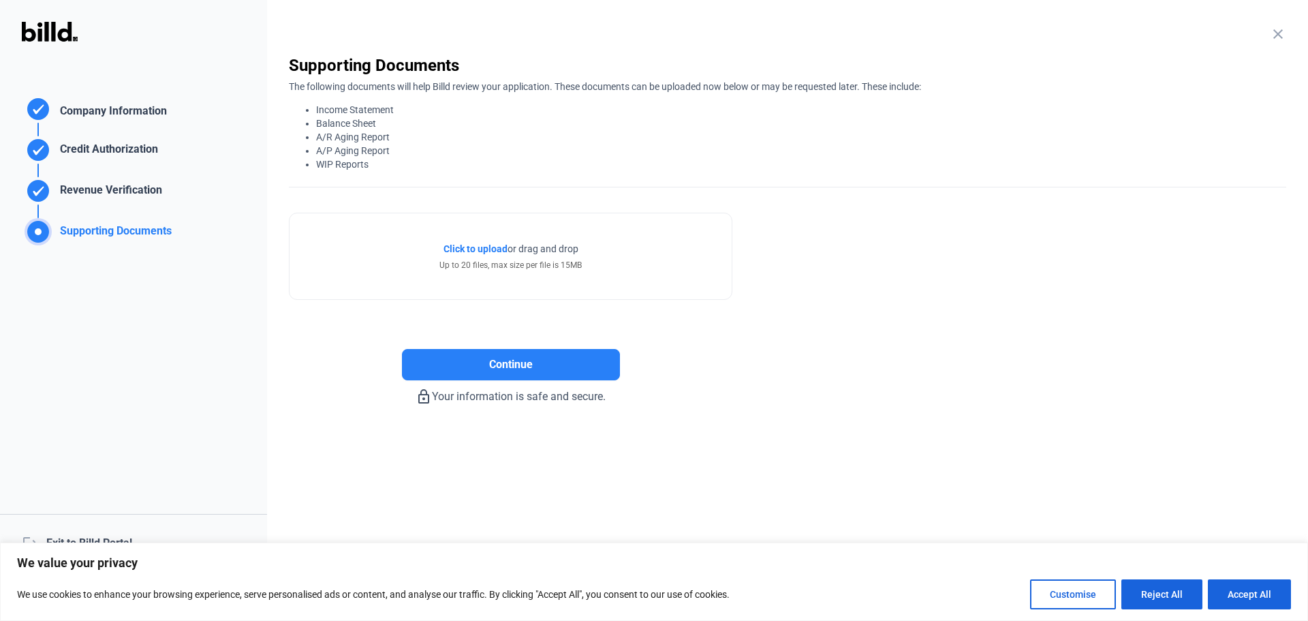
click at [814, 456] on div "close Company Information Please enter your company information below. Business…" at bounding box center [787, 310] width 1041 height 621
click at [494, 247] on span "Click to upload" at bounding box center [475, 248] width 64 height 11
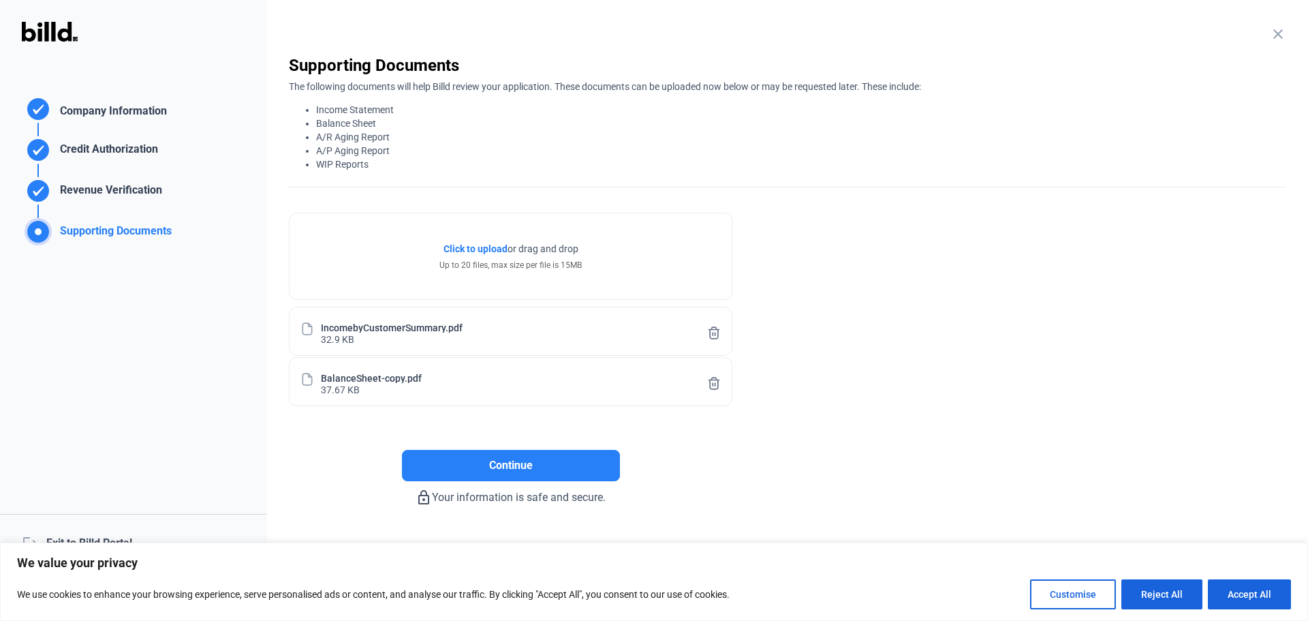
drag, startPoint x: 395, startPoint y: 136, endPoint x: 302, endPoint y: 135, distance: 93.3
click at [297, 136] on ul "Income Statement Balance Sheet A/R Aging Report A/P Aging Report WIP Reports" at bounding box center [787, 137] width 997 height 68
copy li "A/R Aging Report"
